Goal: Task Accomplishment & Management: Manage account settings

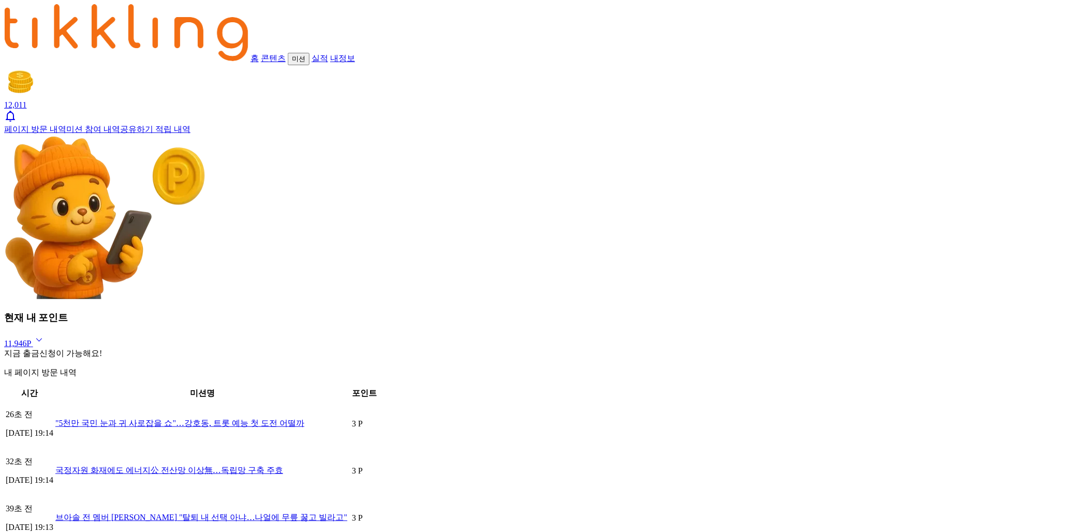
click at [355, 54] on link "내정보" at bounding box center [342, 58] width 25 height 9
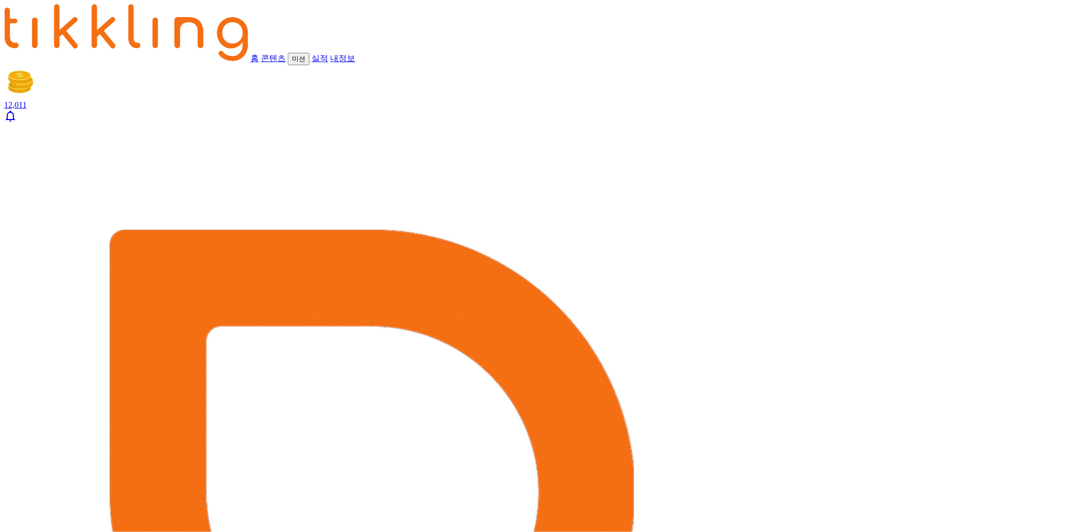
click at [355, 54] on link "내정보" at bounding box center [342, 58] width 25 height 9
